Goal: Transaction & Acquisition: Purchase product/service

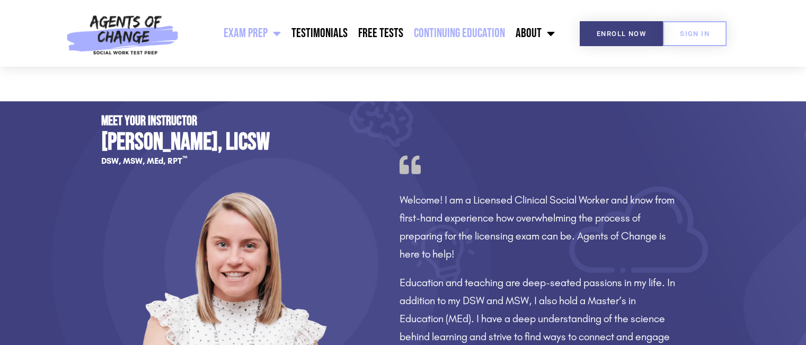
click at [493, 34] on link "Continuing Education" at bounding box center [460, 33] width 102 height 27
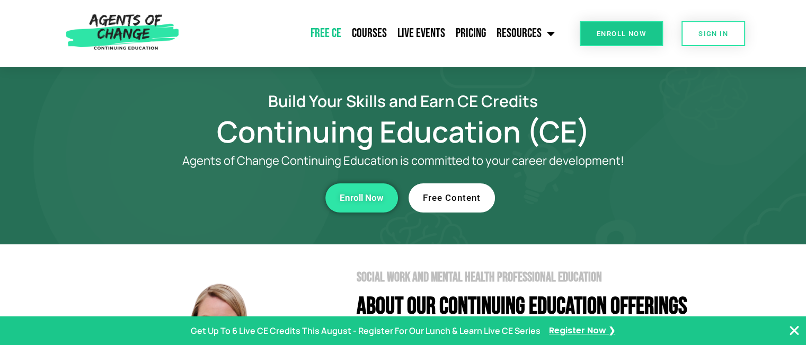
click at [330, 31] on link "Free CE" at bounding box center [325, 33] width 41 height 27
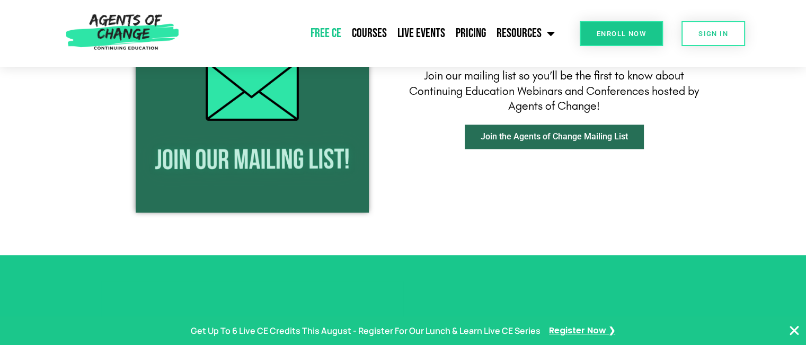
scroll to position [1326, 0]
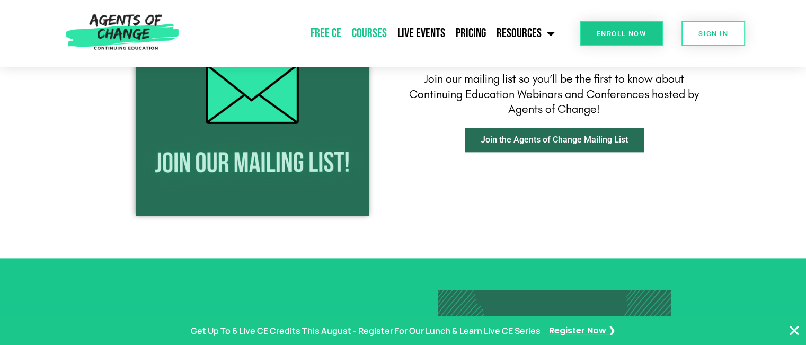
click at [358, 29] on link "Courses" at bounding box center [370, 33] width 46 height 27
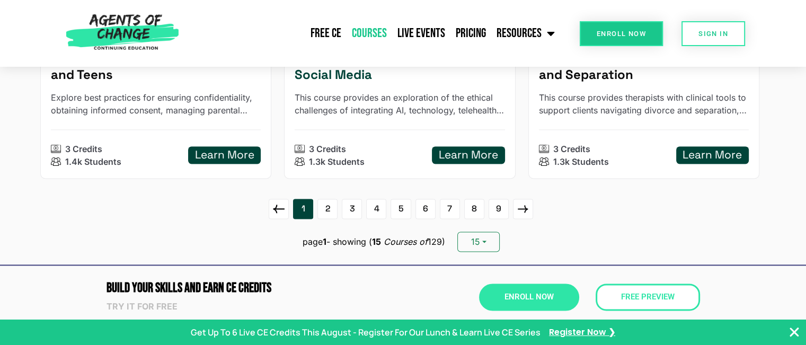
scroll to position [1538, 0]
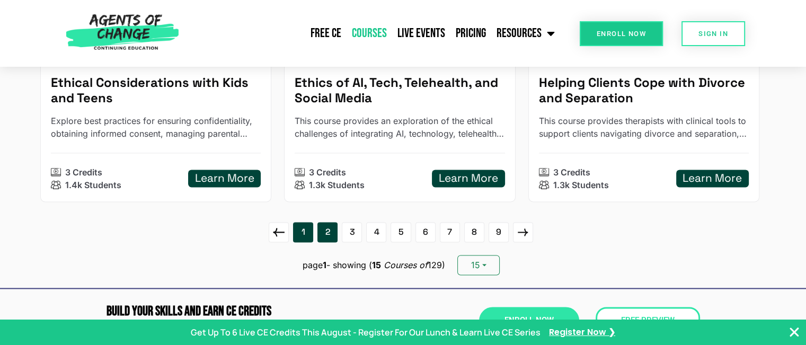
click at [324, 231] on link "2" at bounding box center [328, 232] width 20 height 20
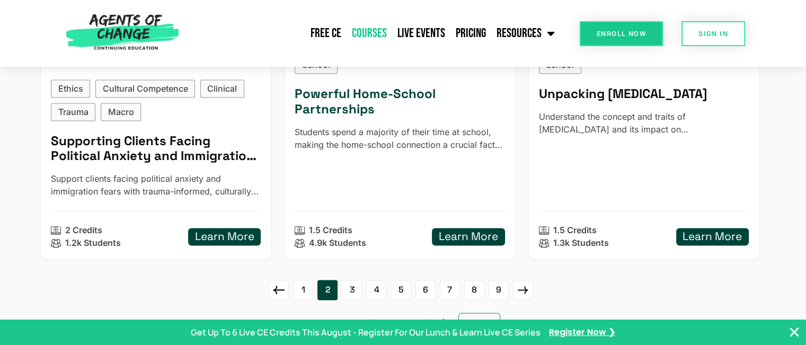
scroll to position [1644, 0]
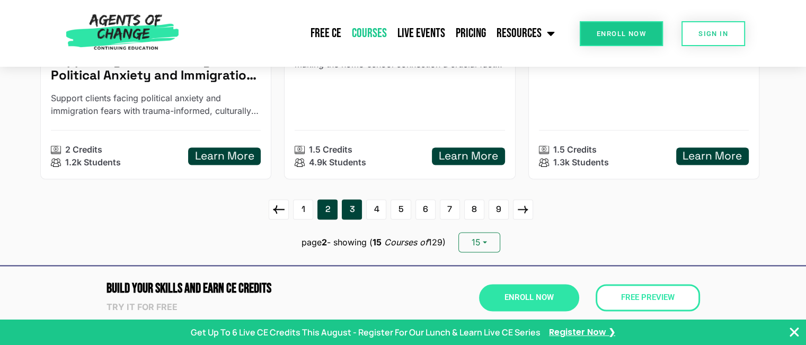
click at [355, 210] on link "3" at bounding box center [352, 209] width 20 height 20
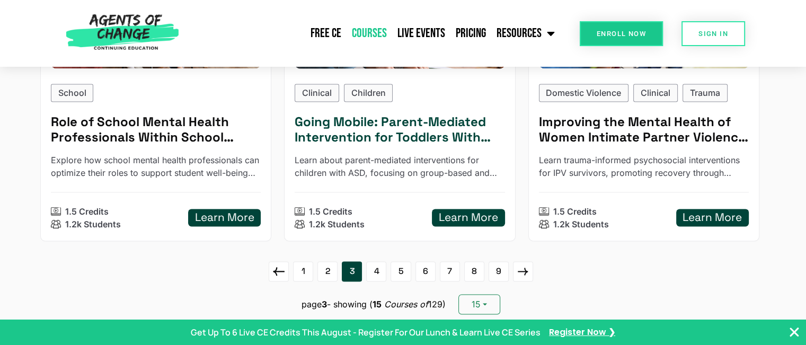
scroll to position [1591, 0]
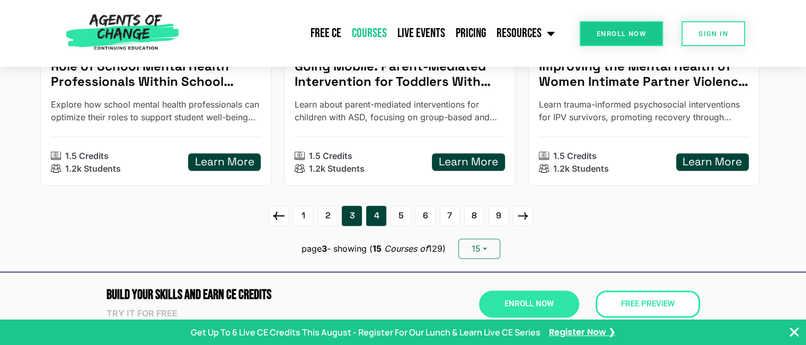
click at [373, 214] on link "4" at bounding box center [376, 216] width 20 height 20
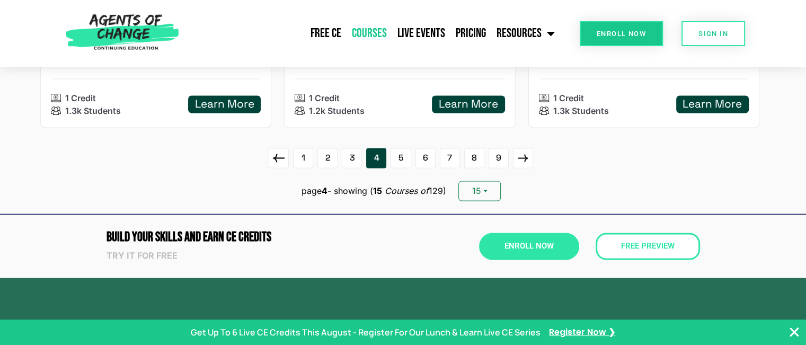
scroll to position [1697, 0]
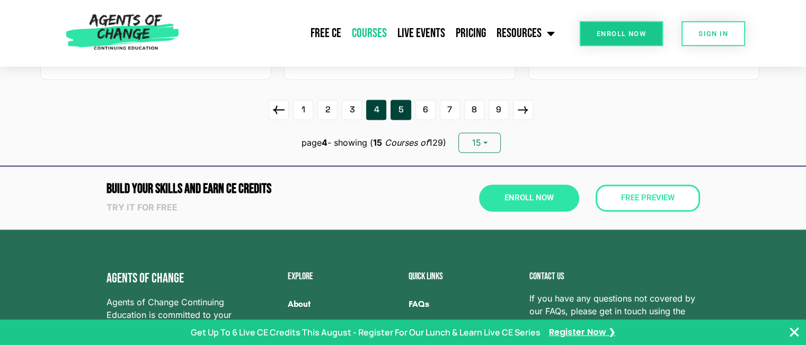
click at [405, 110] on link "5" at bounding box center [401, 110] width 20 height 20
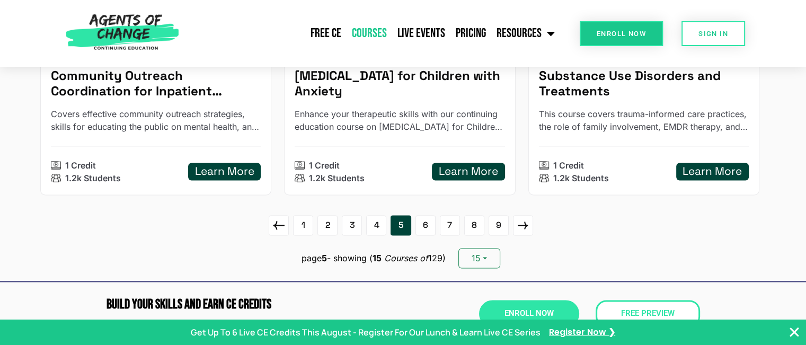
scroll to position [1591, 0]
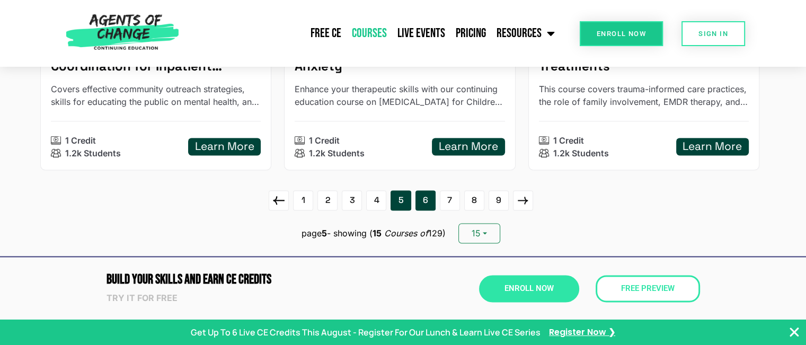
click at [427, 203] on link "6" at bounding box center [426, 200] width 20 height 20
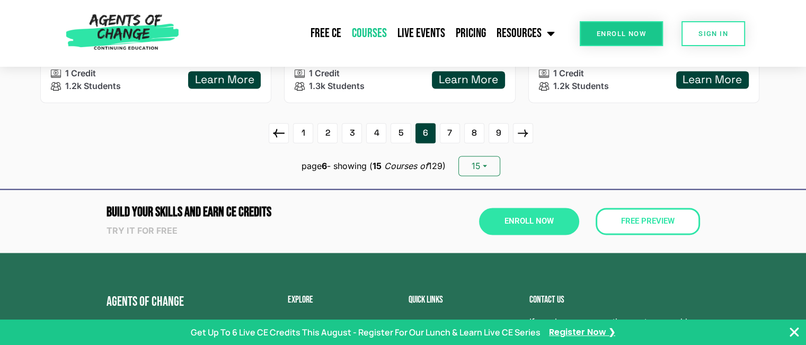
scroll to position [1697, 0]
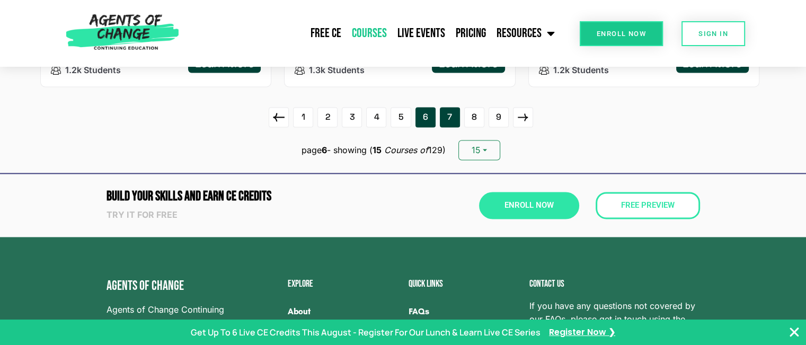
click at [450, 116] on link "7" at bounding box center [450, 117] width 20 height 20
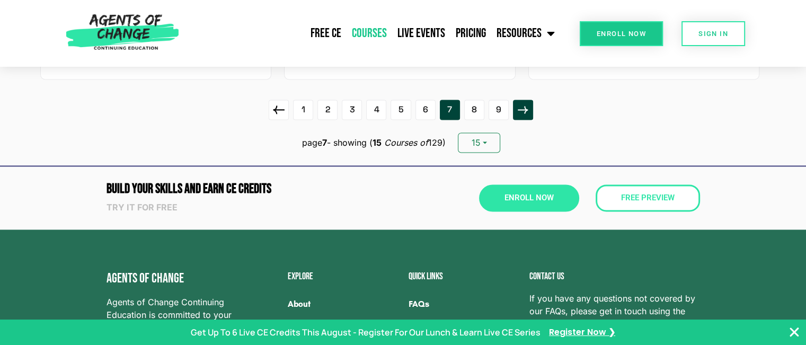
click at [521, 104] on icon at bounding box center [522, 109] width 17 height 17
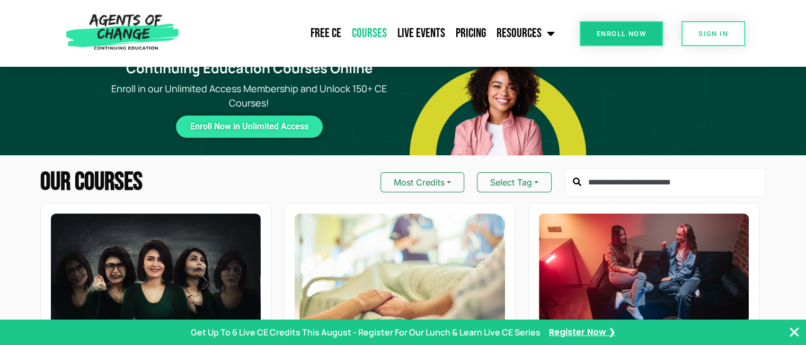
scroll to position [0, 0]
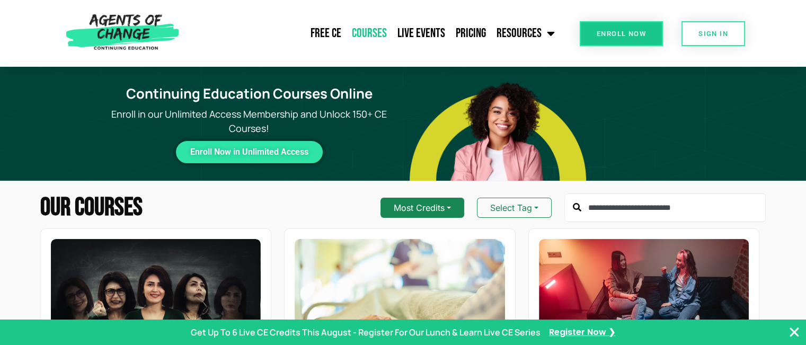
click at [445, 204] on button "Most Credits" at bounding box center [423, 208] width 84 height 20
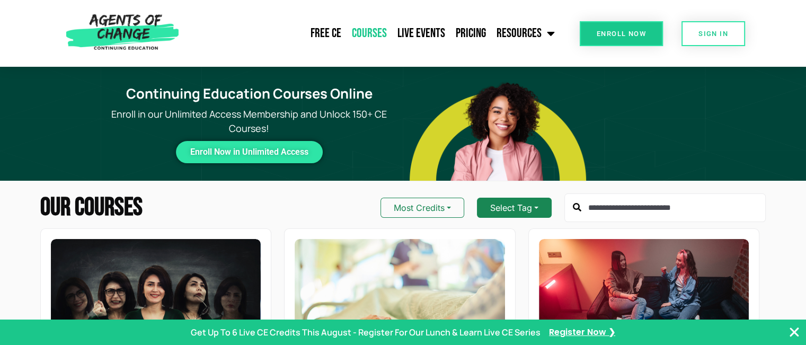
click at [529, 207] on button "Select Tag" at bounding box center [514, 208] width 75 height 20
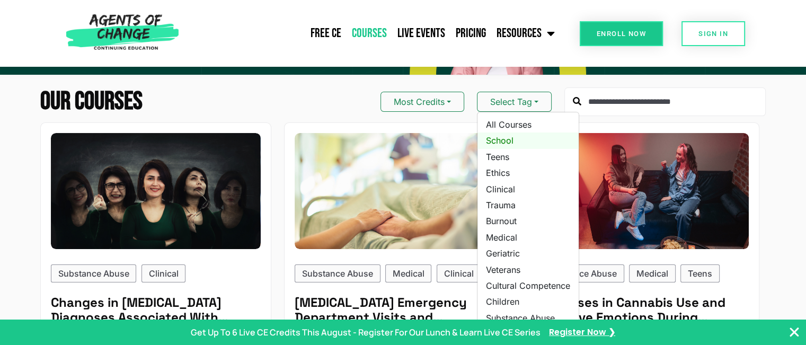
scroll to position [159, 0]
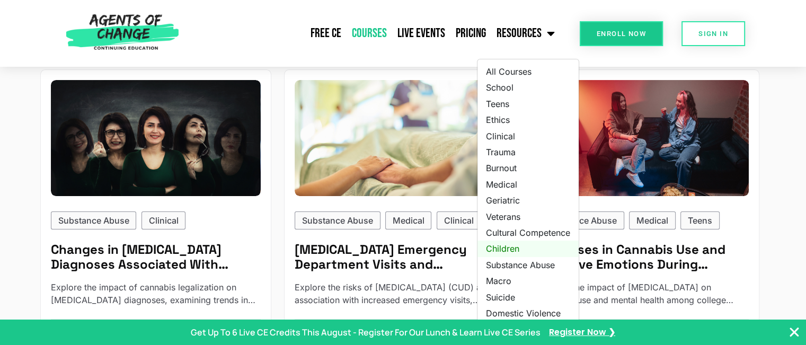
click at [498, 247] on link "Children" at bounding box center [528, 249] width 101 height 16
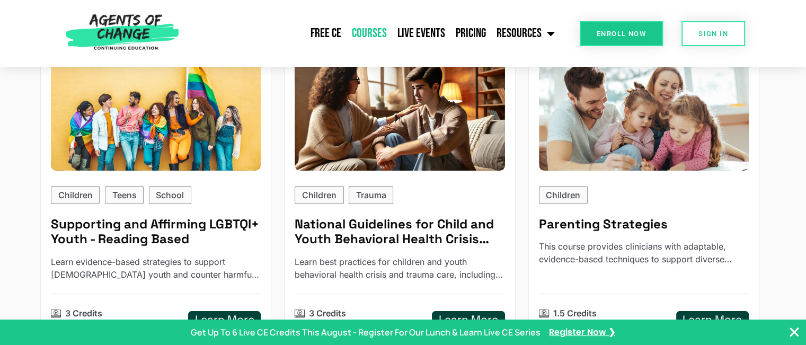
scroll to position [159, 0]
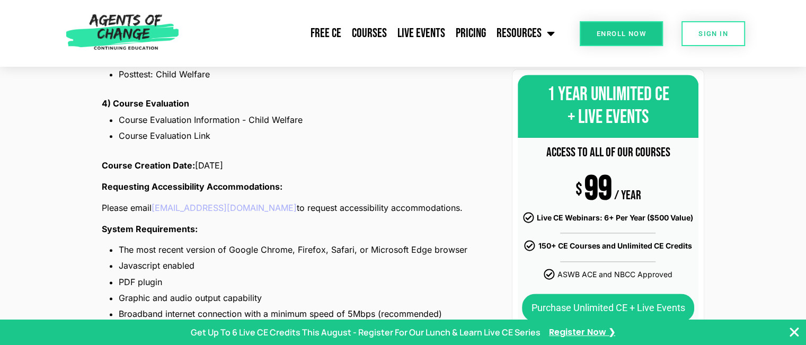
scroll to position [1166, 0]
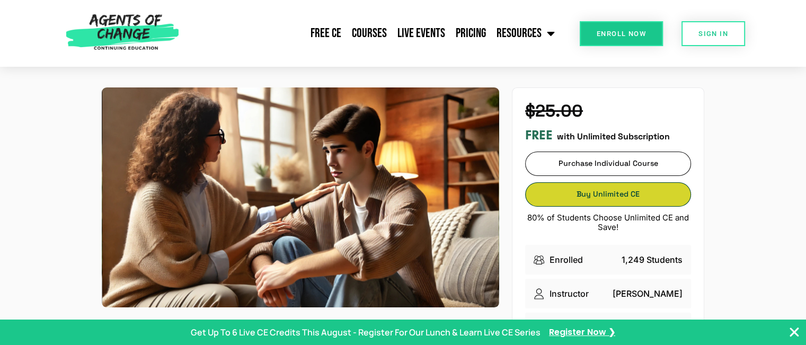
click at [616, 190] on link "Buy Unlimited CE Buy Unlimited CE" at bounding box center [608, 194] width 166 height 24
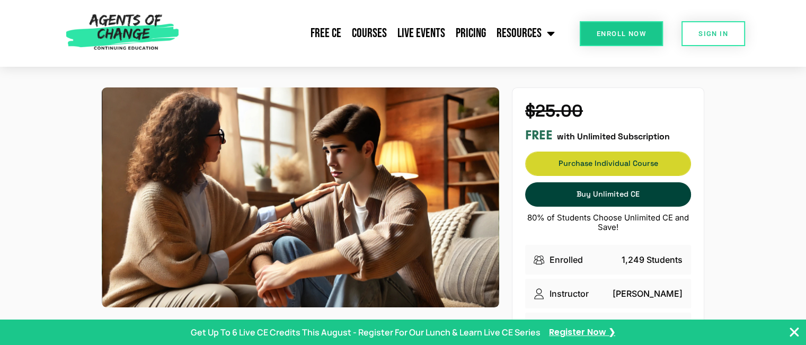
click at [623, 165] on link "Purchase Individual Course Purchase Individual Course" at bounding box center [608, 164] width 166 height 24
